Goal: Transaction & Acquisition: Purchase product/service

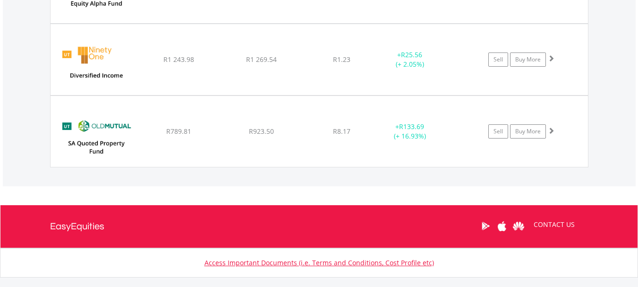
scroll to position [1414, 0]
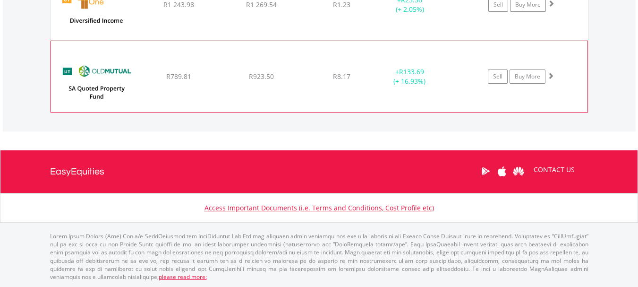
click at [552, 75] on span at bounding box center [550, 75] width 7 height 7
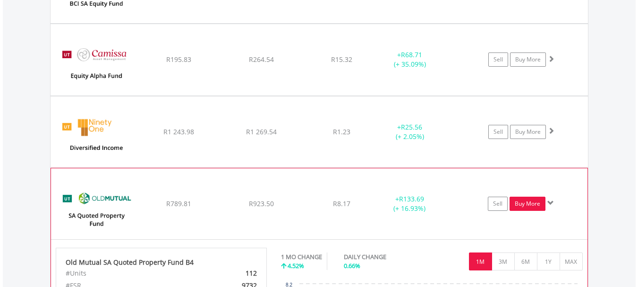
scroll to position [1272, 0]
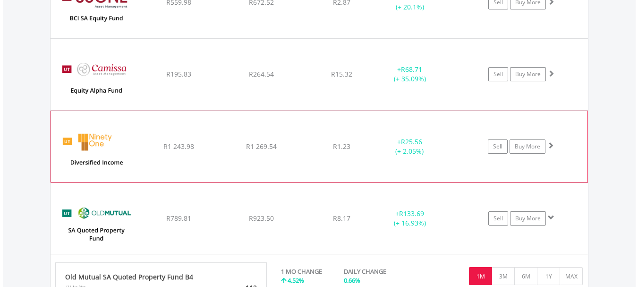
click at [552, 144] on span at bounding box center [550, 145] width 7 height 7
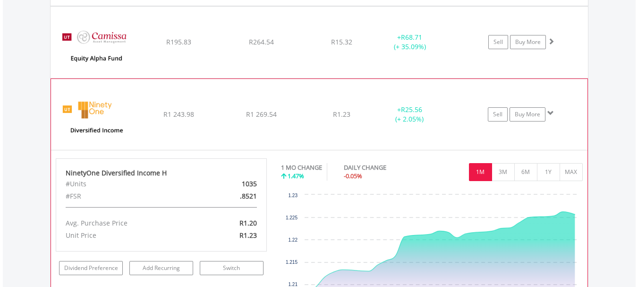
scroll to position [1319, 0]
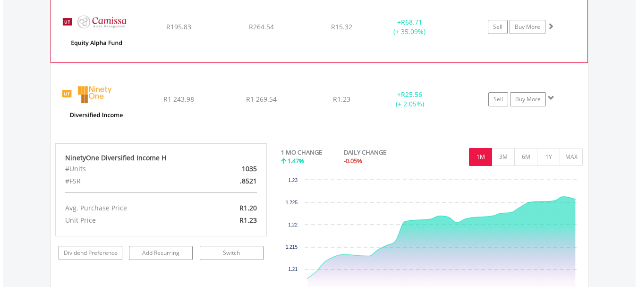
click at [549, 26] on span at bounding box center [550, 26] width 7 height 7
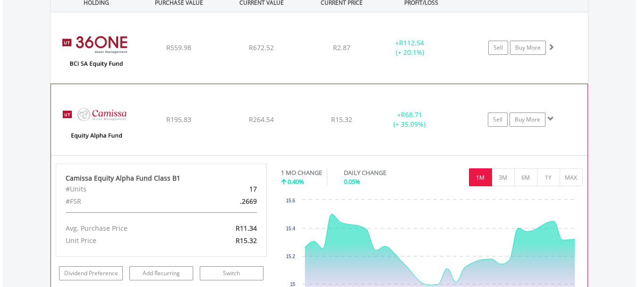
scroll to position [1225, 0]
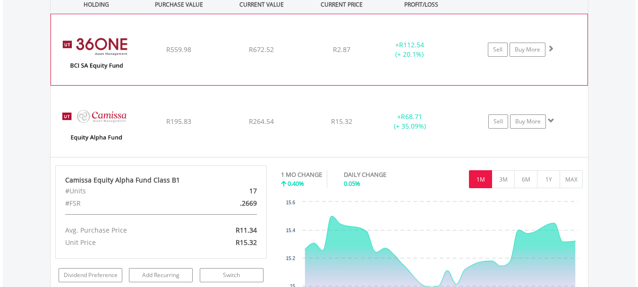
click at [553, 48] on span at bounding box center [550, 48] width 7 height 7
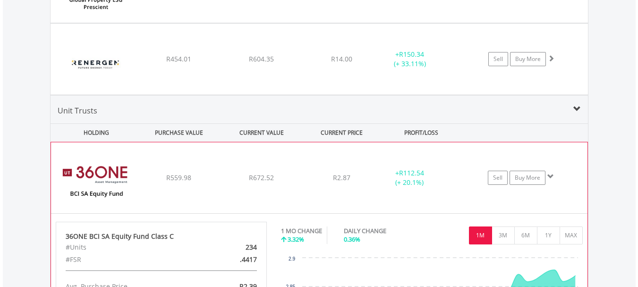
scroll to position [1083, 0]
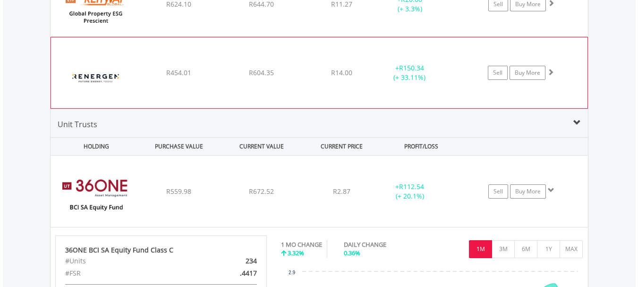
click at [549, 75] on span at bounding box center [550, 71] width 7 height 7
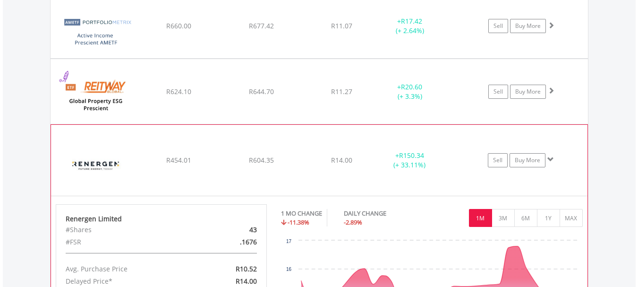
scroll to position [941, 0]
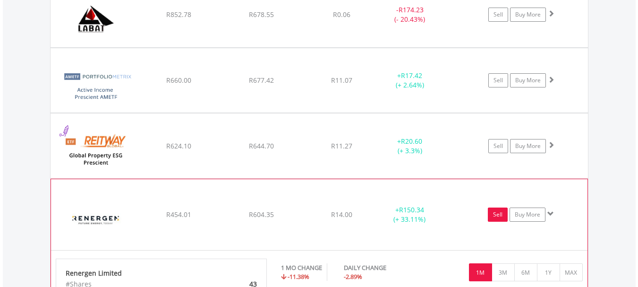
click at [504, 219] on link "Sell" at bounding box center [498, 214] width 20 height 14
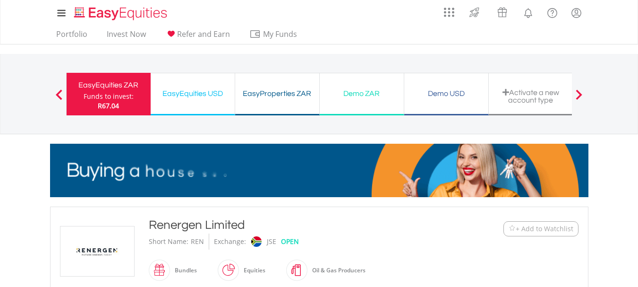
drag, startPoint x: 0, startPoint y: 0, endPoint x: 370, endPoint y: 175, distance: 409.5
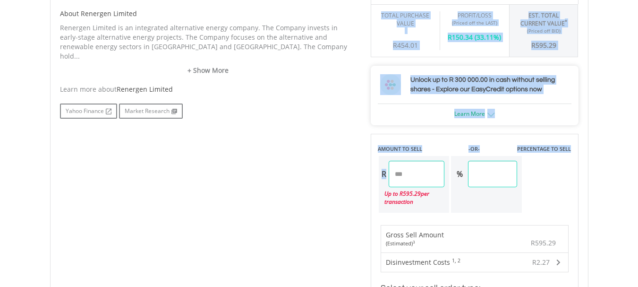
scroll to position [472, 0]
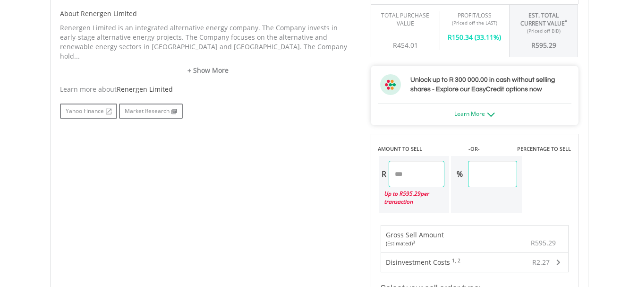
click at [401, 176] on input "******" at bounding box center [417, 174] width 56 height 26
drag, startPoint x: 416, startPoint y: 173, endPoint x: 390, endPoint y: 171, distance: 26.6
click at [390, 171] on input "******" at bounding box center [417, 174] width 56 height 26
type input "***"
type input "******"
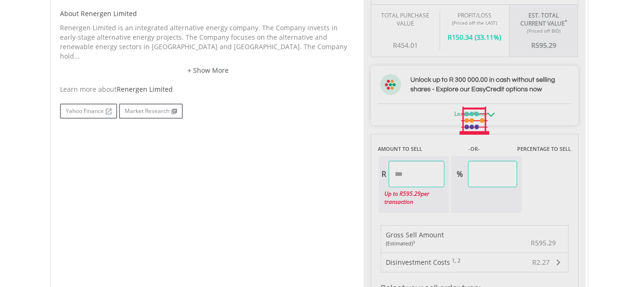
type input "*****"
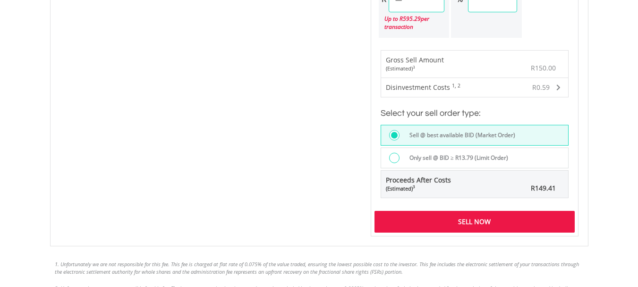
scroll to position [661, 0]
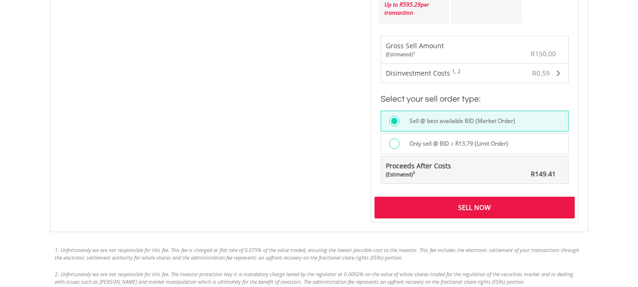
click at [465, 209] on div "Sell Now" at bounding box center [475, 208] width 200 height 22
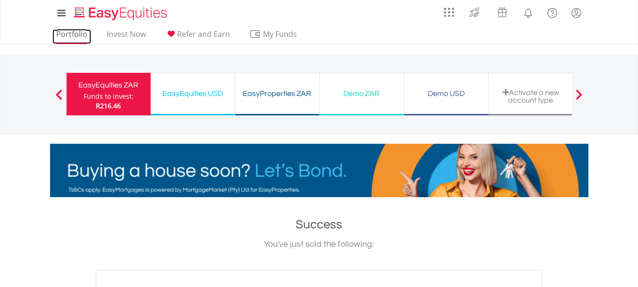
click at [69, 33] on link "Portfolio" at bounding box center [71, 36] width 39 height 15
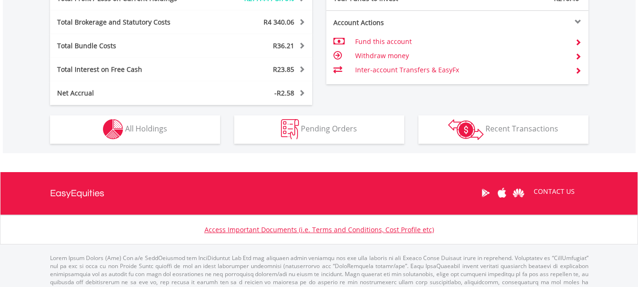
scroll to position [91, 180]
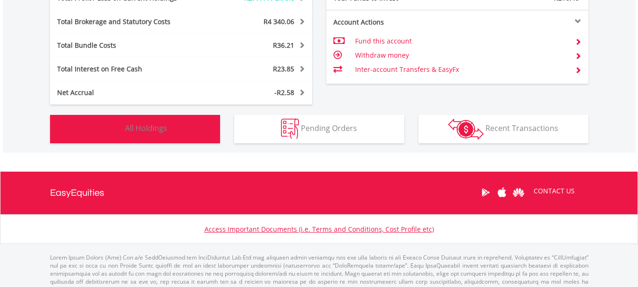
click at [148, 127] on span "All Holdings" at bounding box center [146, 128] width 42 height 10
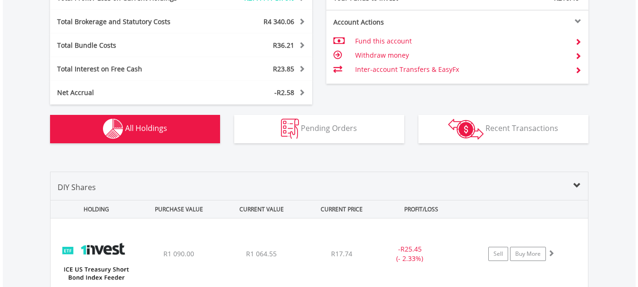
scroll to position [738, 0]
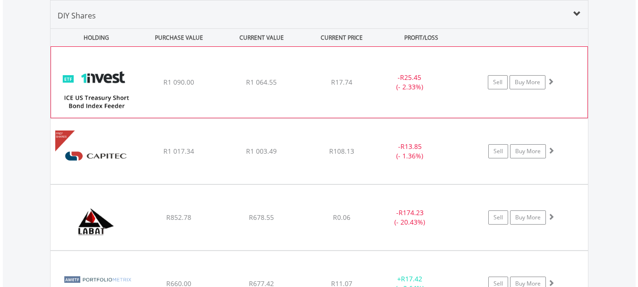
click at [550, 81] on span at bounding box center [550, 81] width 7 height 7
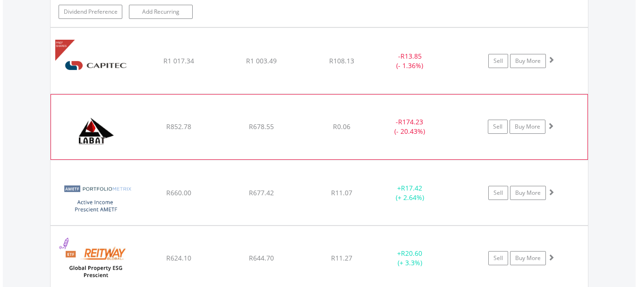
scroll to position [1022, 0]
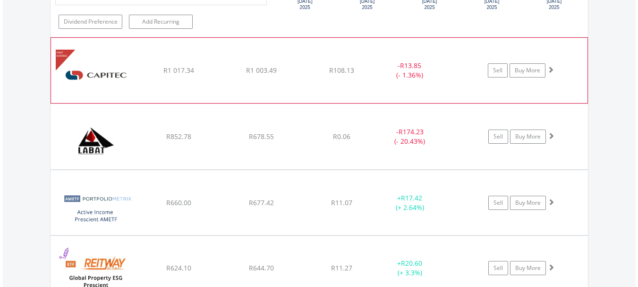
click at [550, 67] on span at bounding box center [550, 69] width 7 height 7
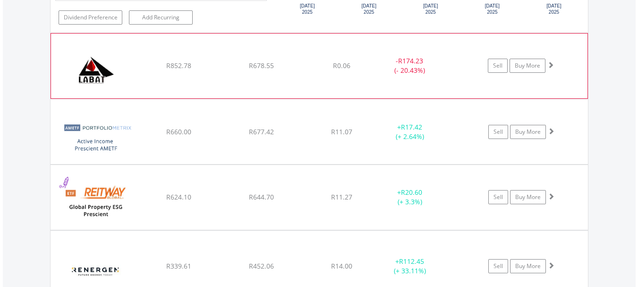
scroll to position [1306, 0]
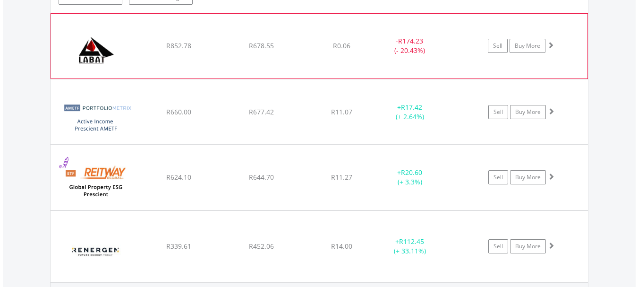
click at [552, 46] on span at bounding box center [550, 45] width 7 height 7
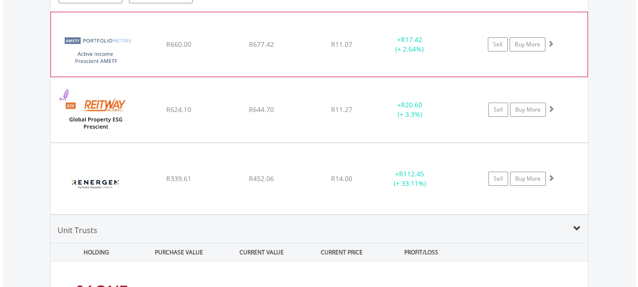
scroll to position [1590, 0]
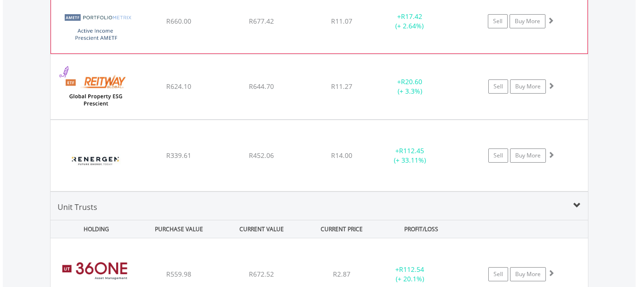
click at [551, 20] on span at bounding box center [550, 20] width 7 height 7
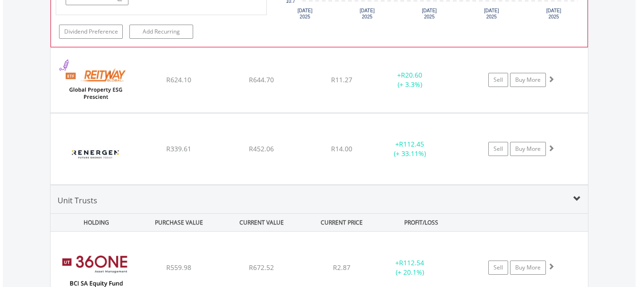
scroll to position [1826, 0]
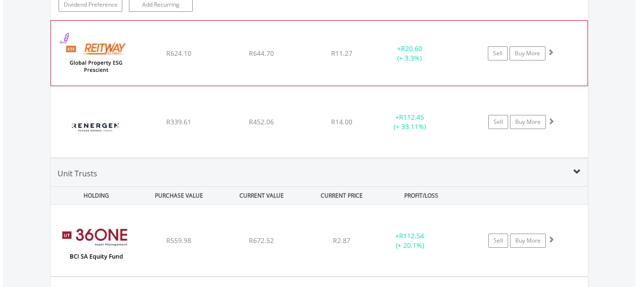
click at [550, 51] on span at bounding box center [550, 52] width 7 height 7
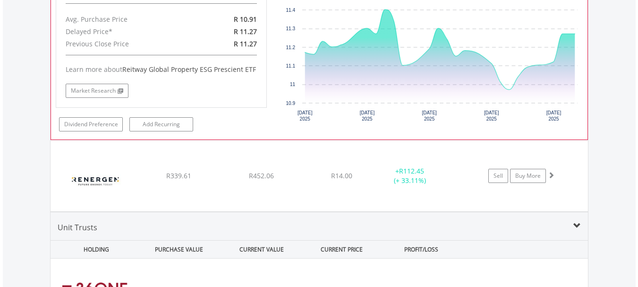
scroll to position [1967, 0]
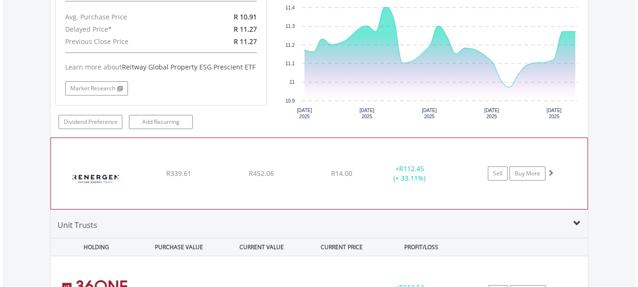
click at [553, 172] on span at bounding box center [550, 172] width 7 height 7
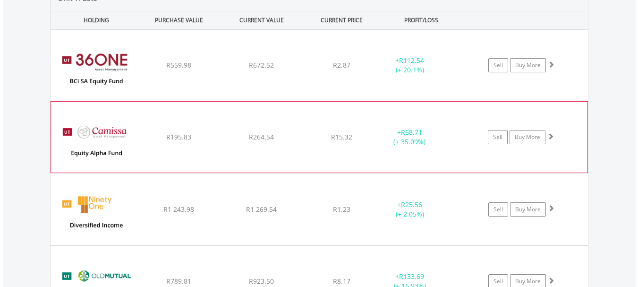
scroll to position [2393, 0]
